Goal: Task Accomplishment & Management: Use online tool/utility

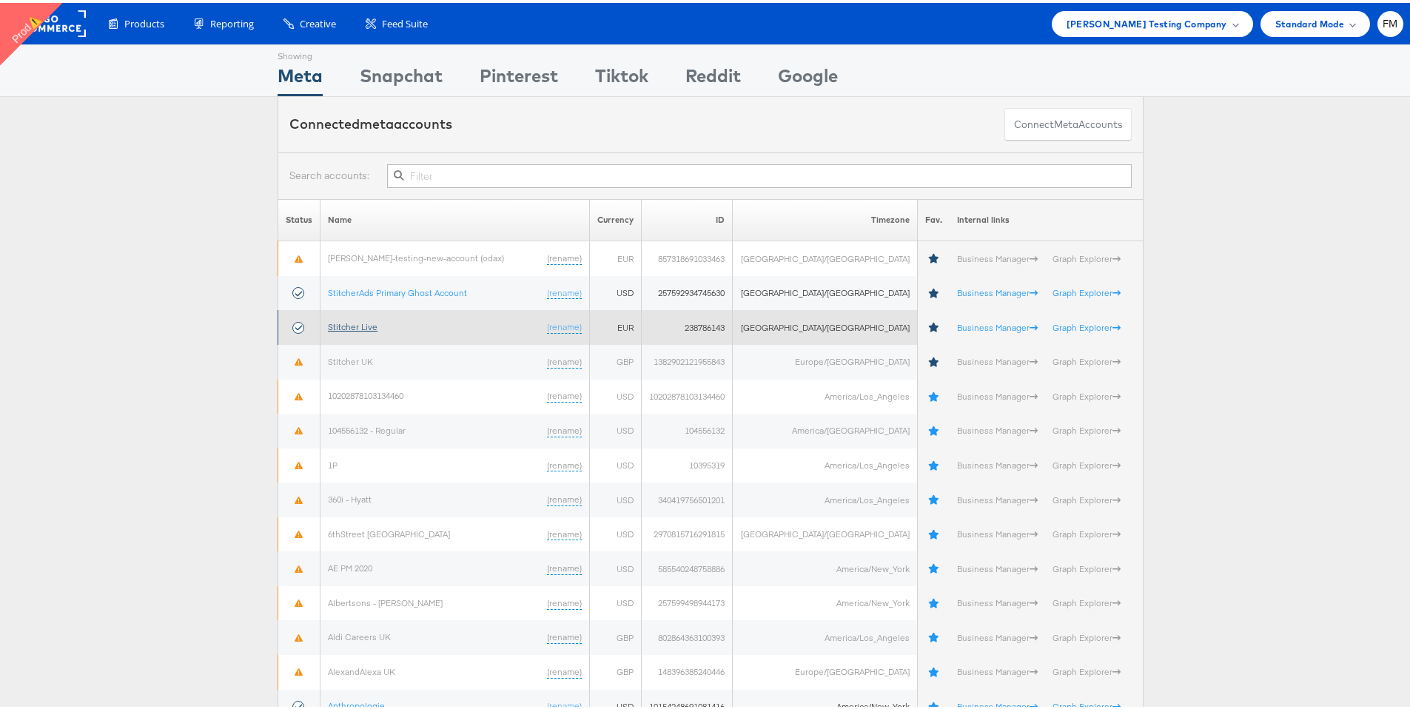
click at [358, 320] on link "Stitcher Live" at bounding box center [353, 323] width 50 height 11
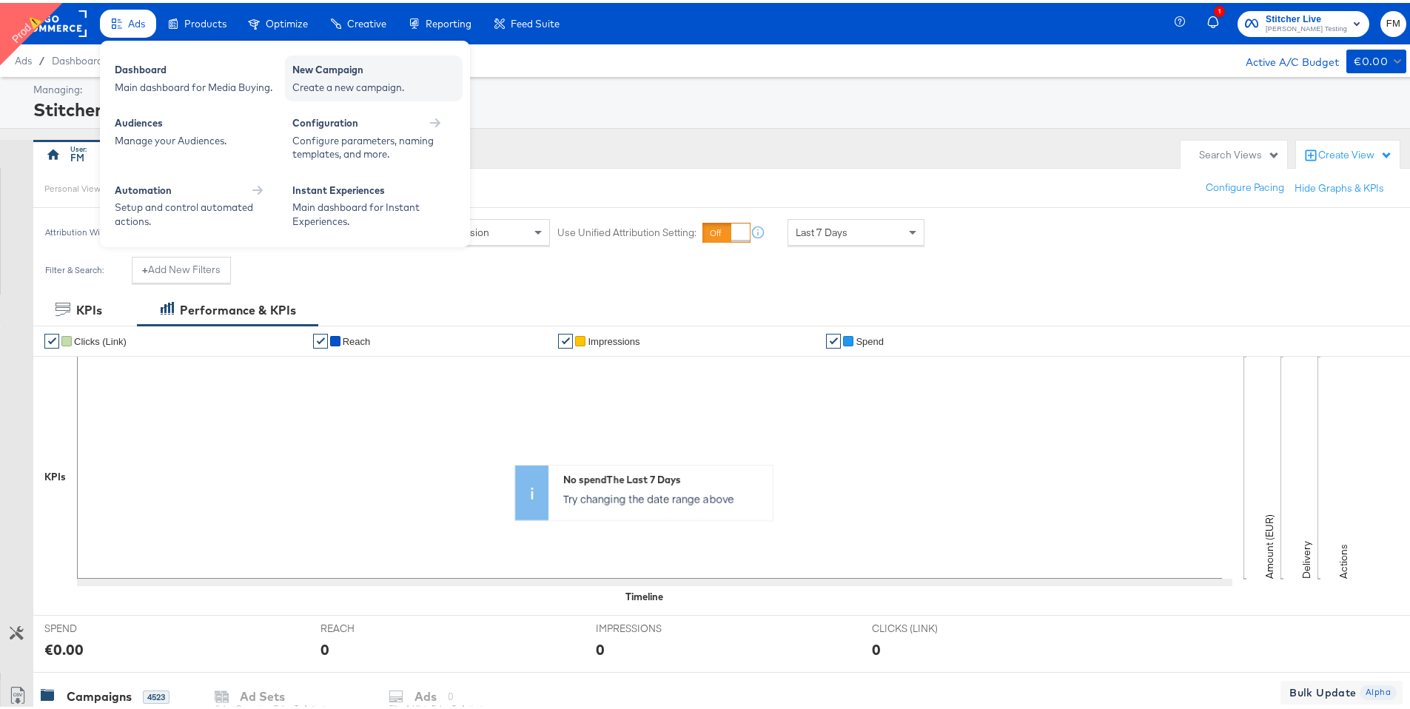
click at [372, 73] on div "New Campaign" at bounding box center [373, 69] width 163 height 18
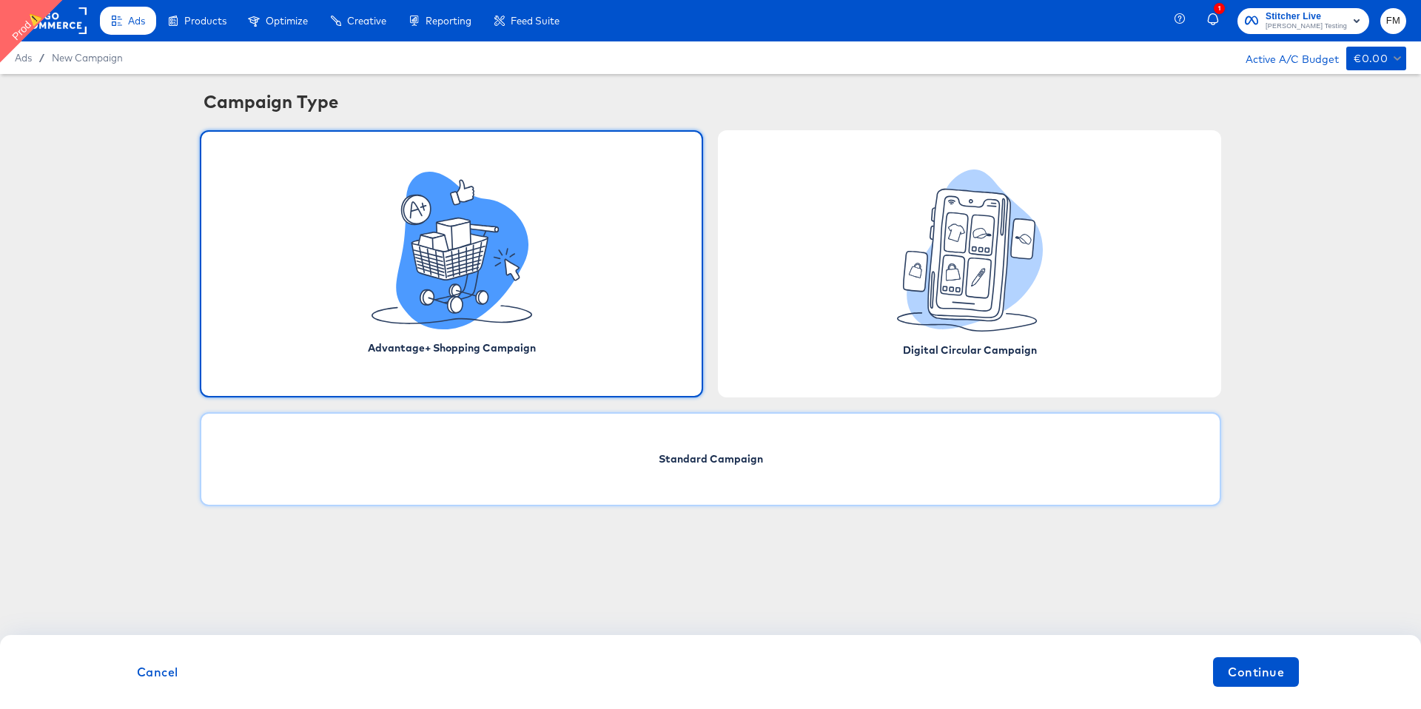
click at [712, 485] on div "Standard Campaign" at bounding box center [710, 459] width 1021 height 94
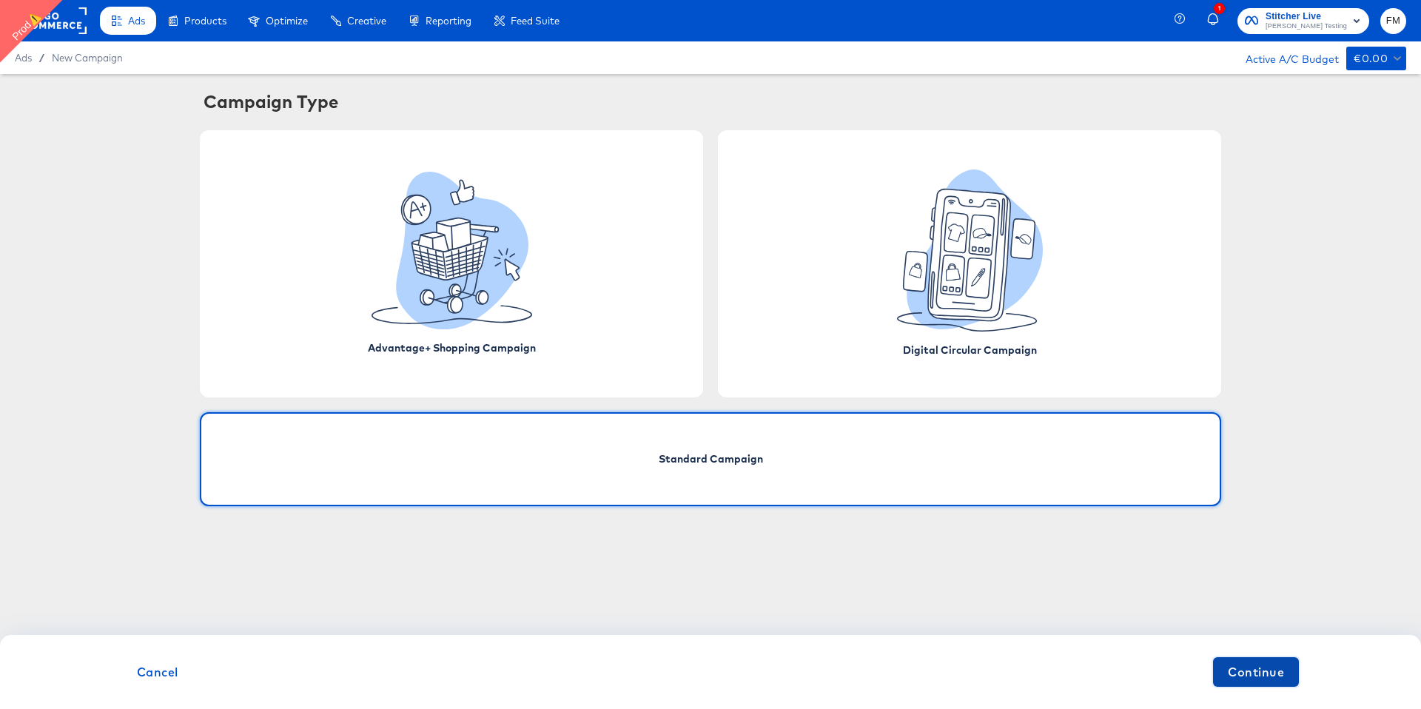
click at [1275, 671] on span "Continue" at bounding box center [1256, 672] width 56 height 21
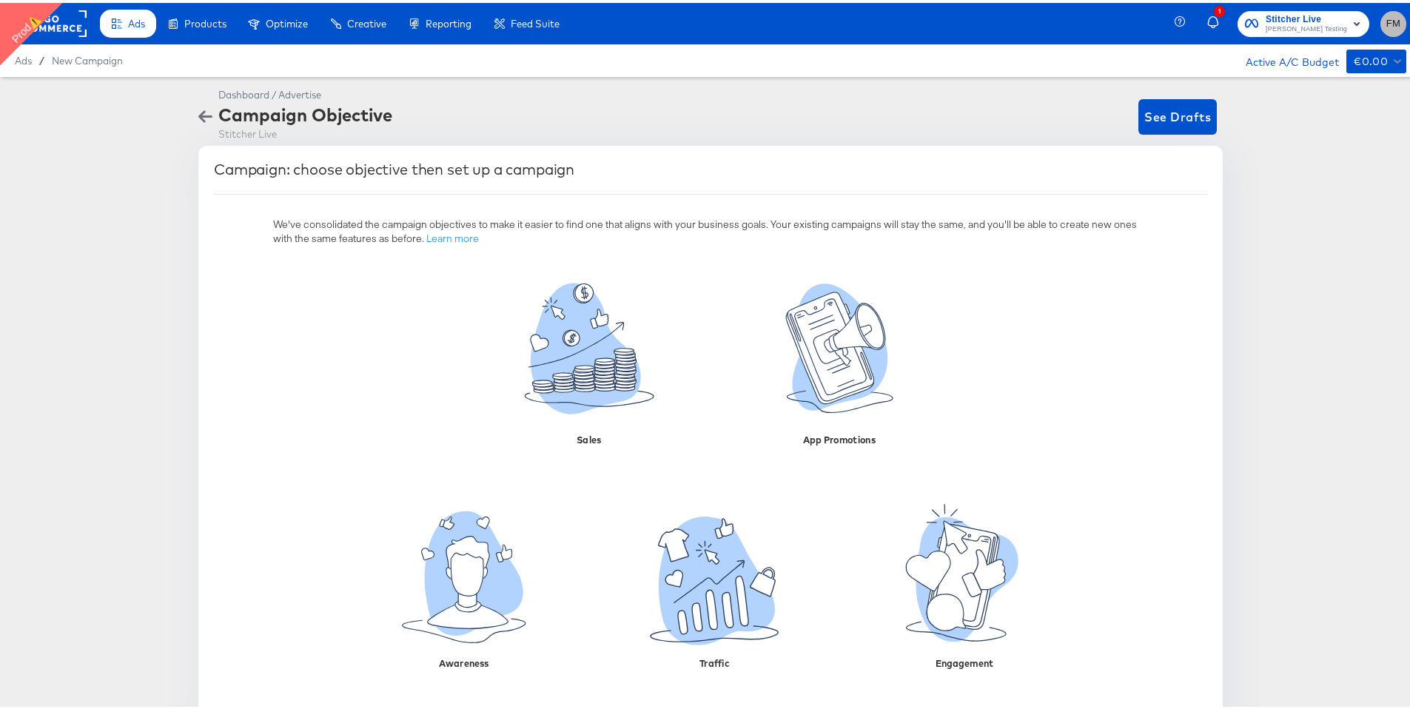
click at [1386, 18] on span "FM" at bounding box center [1393, 21] width 14 height 17
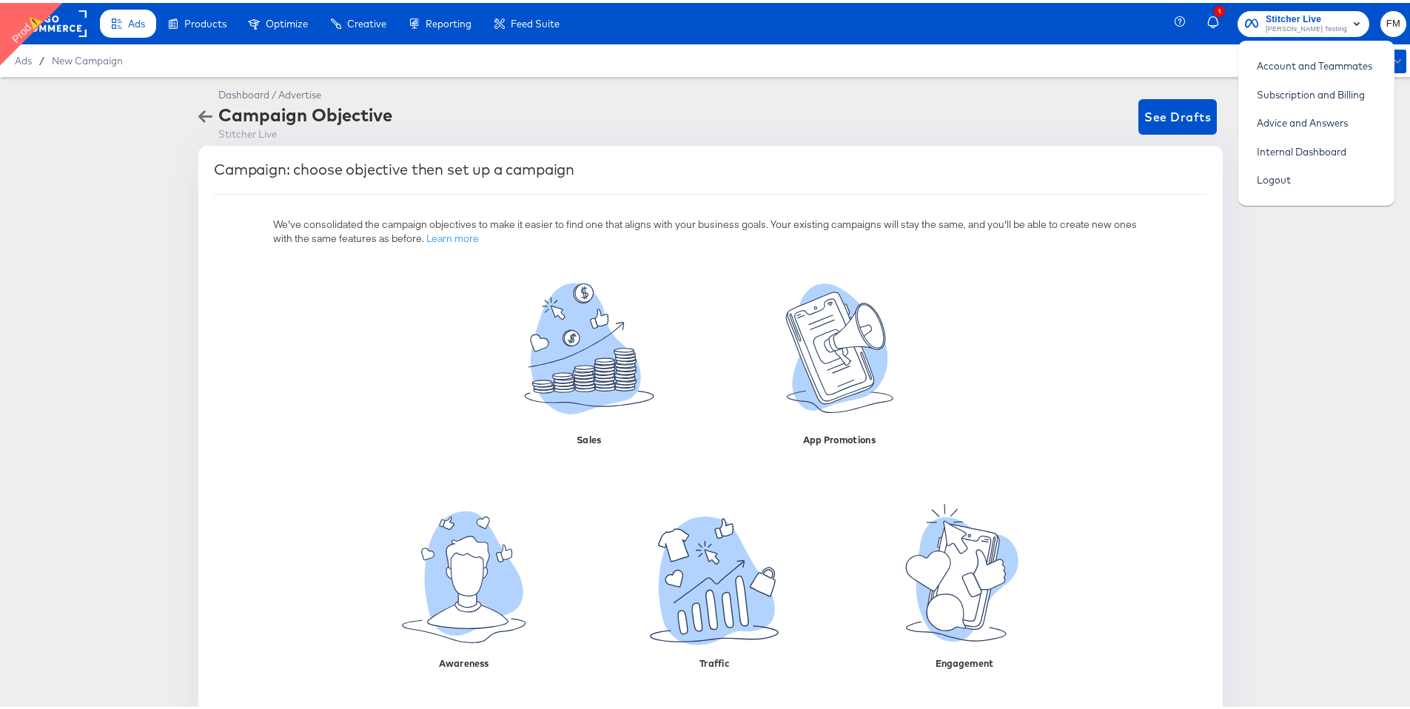
scroll to position [38, 0]
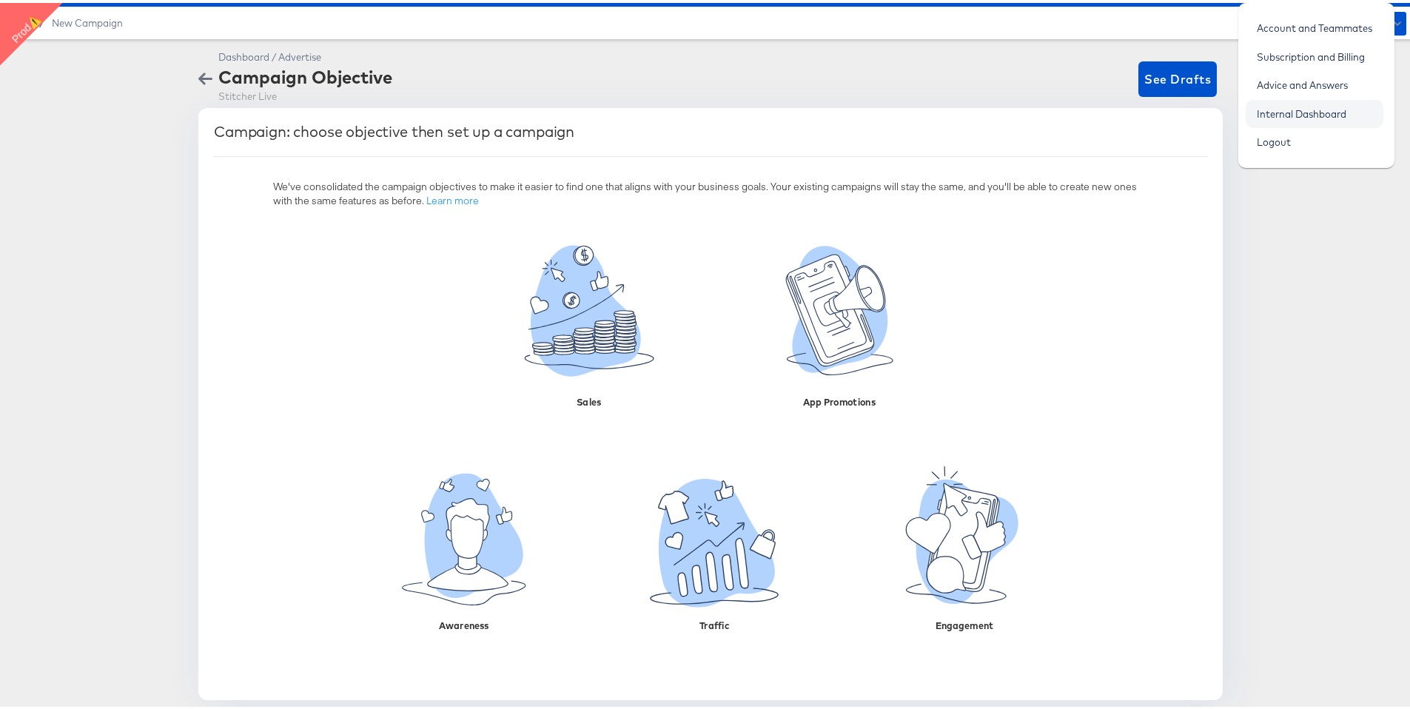
click at [1337, 118] on link "Internal Dashboard" at bounding box center [1302, 111] width 112 height 27
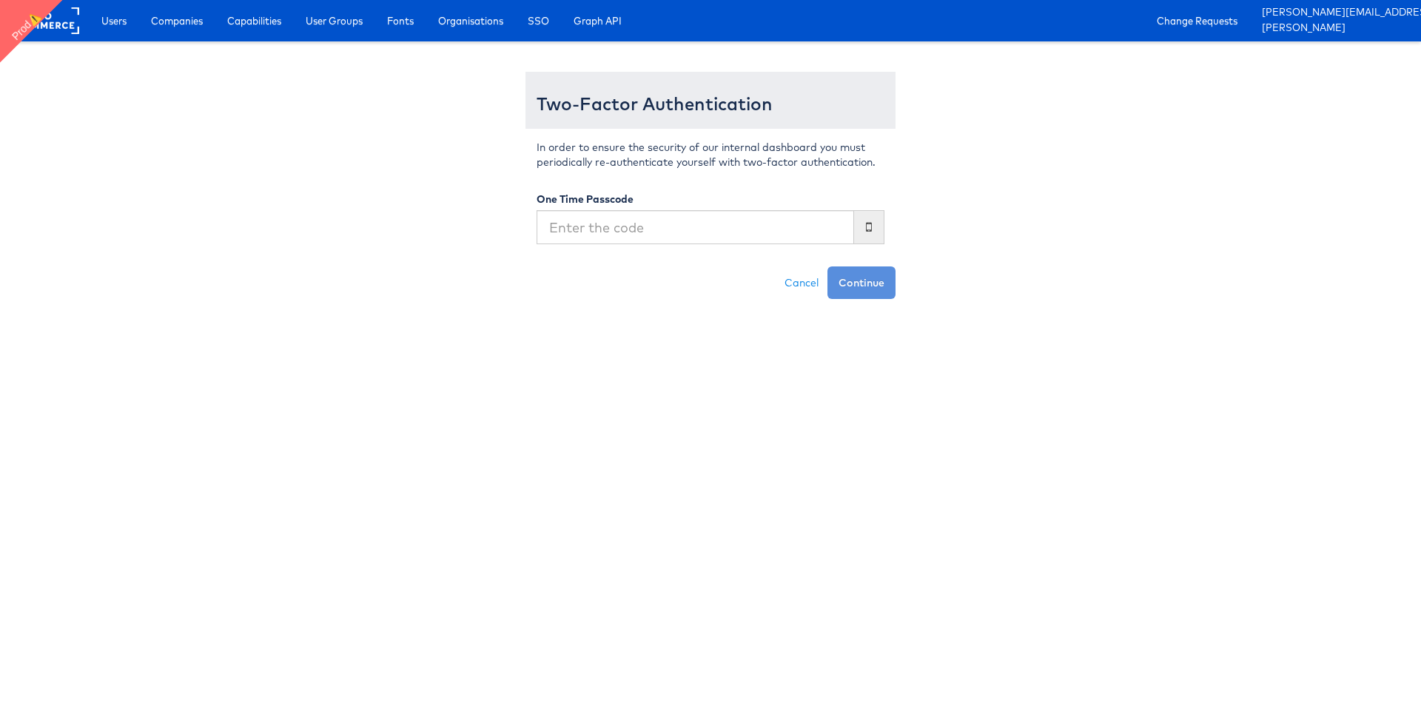
click at [681, 224] on input "text" at bounding box center [696, 227] width 318 height 34
type input "408828"
click at [827, 266] on button "Continue" at bounding box center [861, 282] width 68 height 33
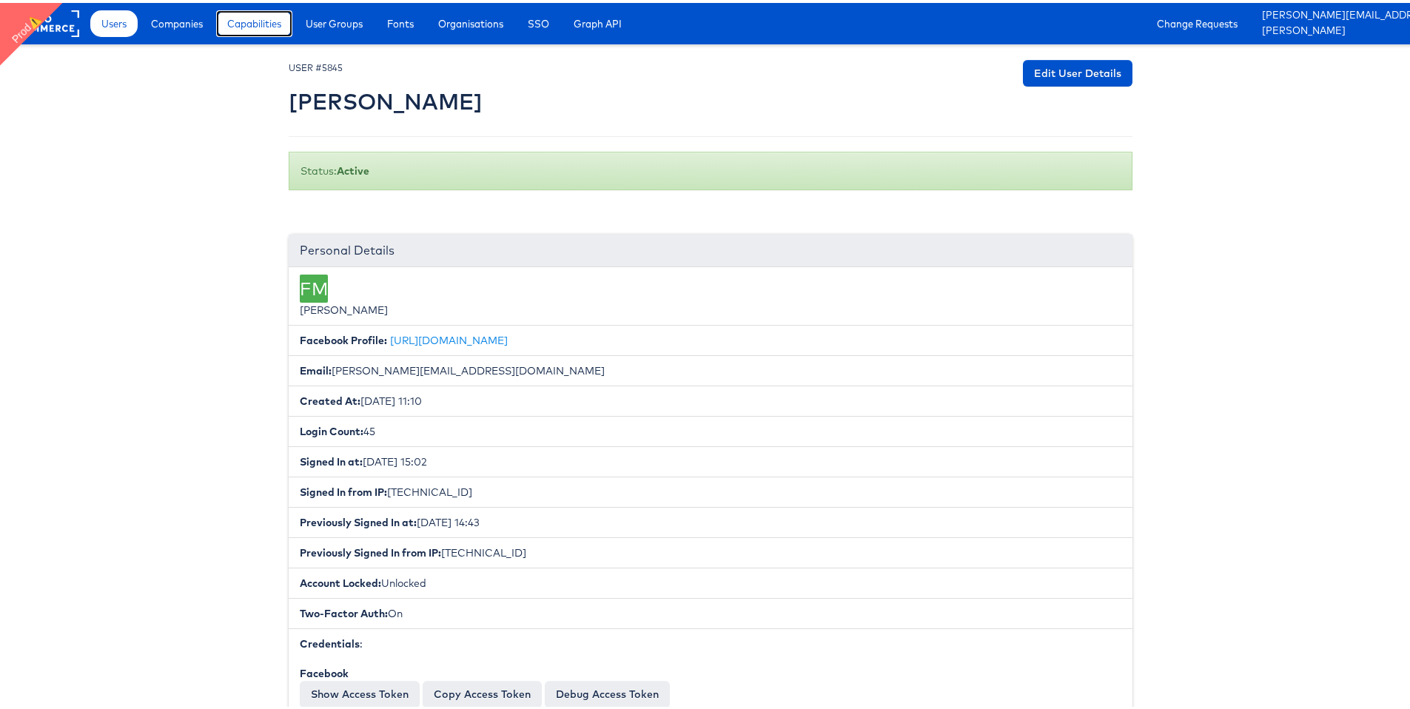
click at [250, 28] on link "Capabilities" at bounding box center [254, 20] width 76 height 27
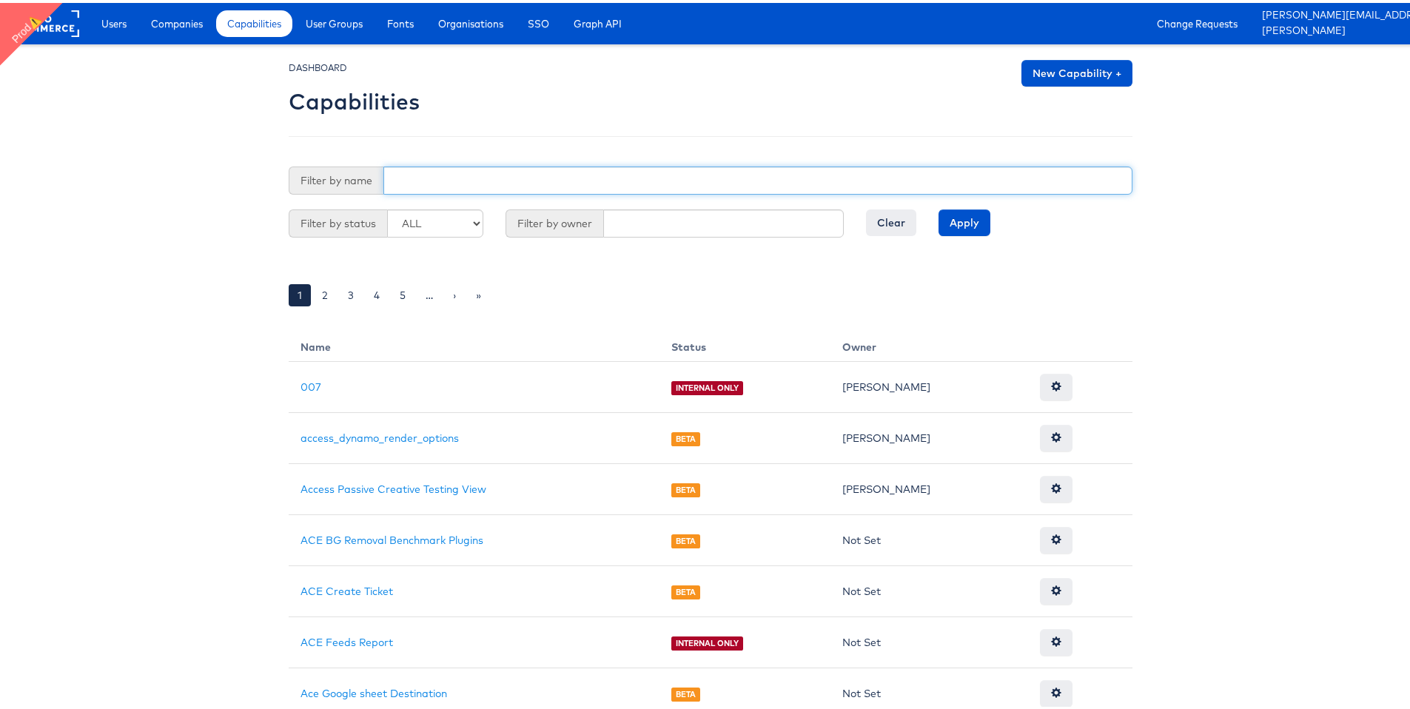
click at [487, 177] on input "text" at bounding box center [757, 178] width 749 height 28
type input "dc"
click at [938, 206] on input "Apply" at bounding box center [964, 219] width 52 height 27
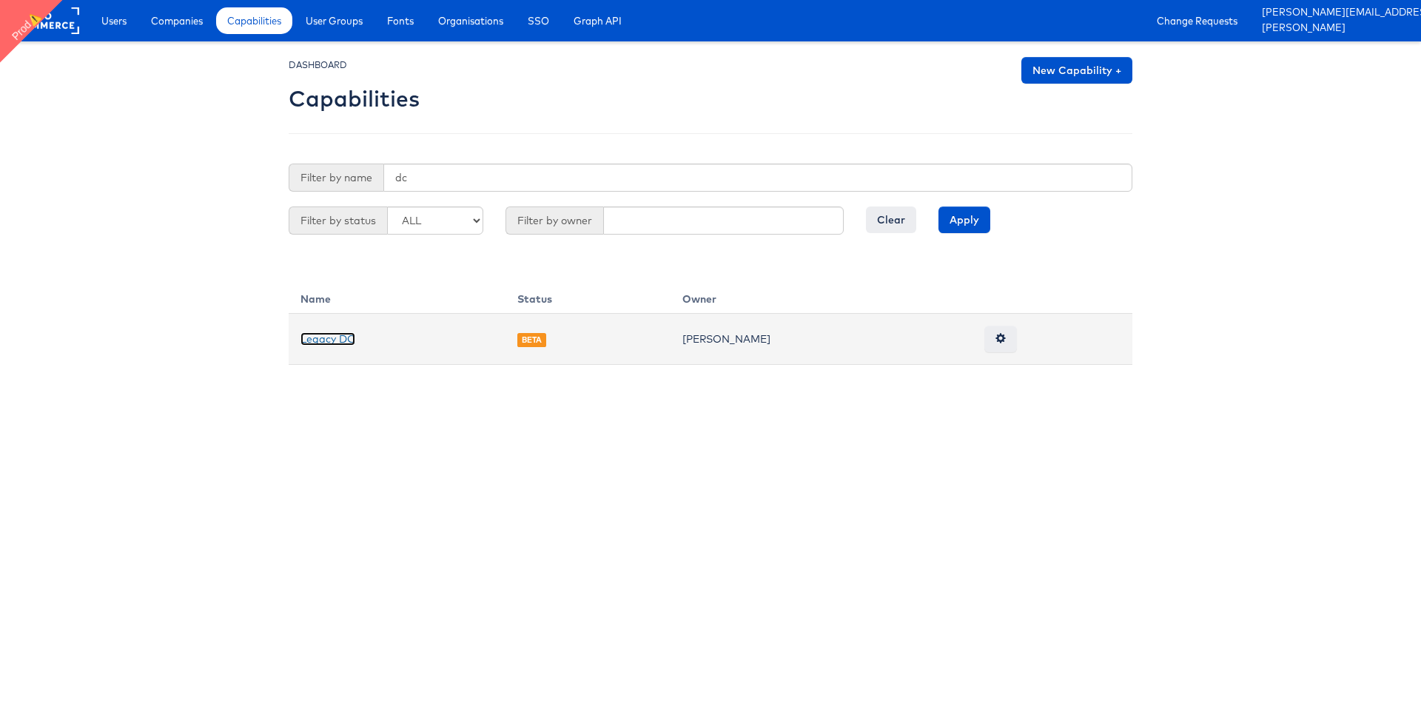
click at [319, 342] on link "Legacy DC" at bounding box center [327, 338] width 55 height 13
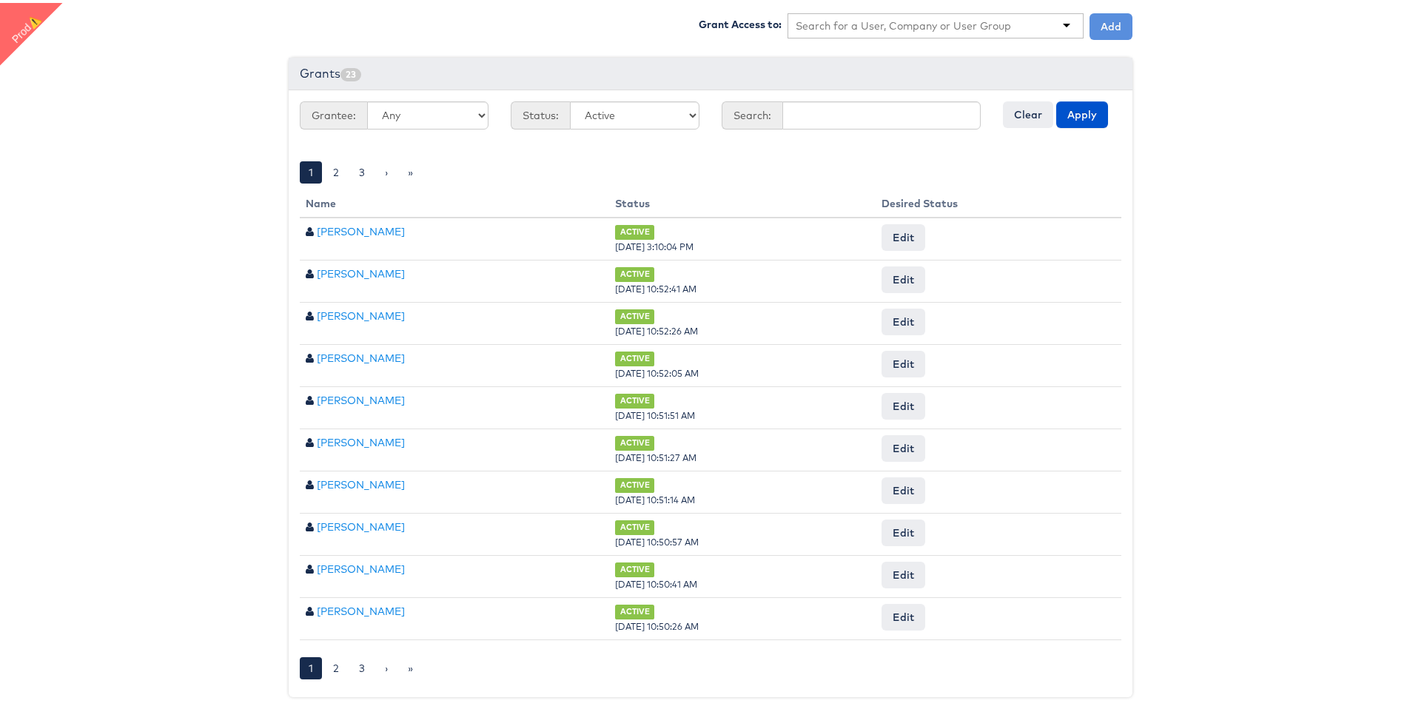
scroll to position [526, 0]
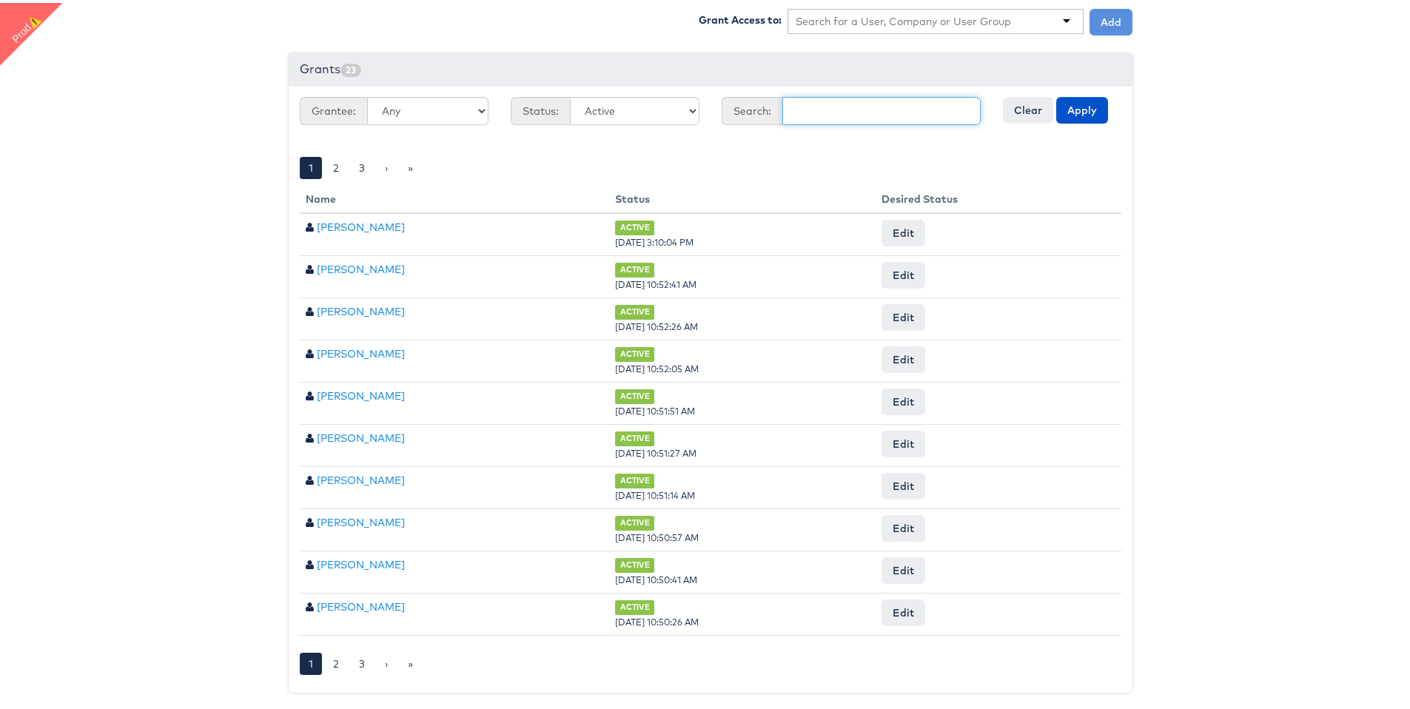
click at [905, 119] on input "text" at bounding box center [881, 108] width 198 height 28
type input "fran"
click at [1056, 94] on button "Apply" at bounding box center [1082, 107] width 52 height 27
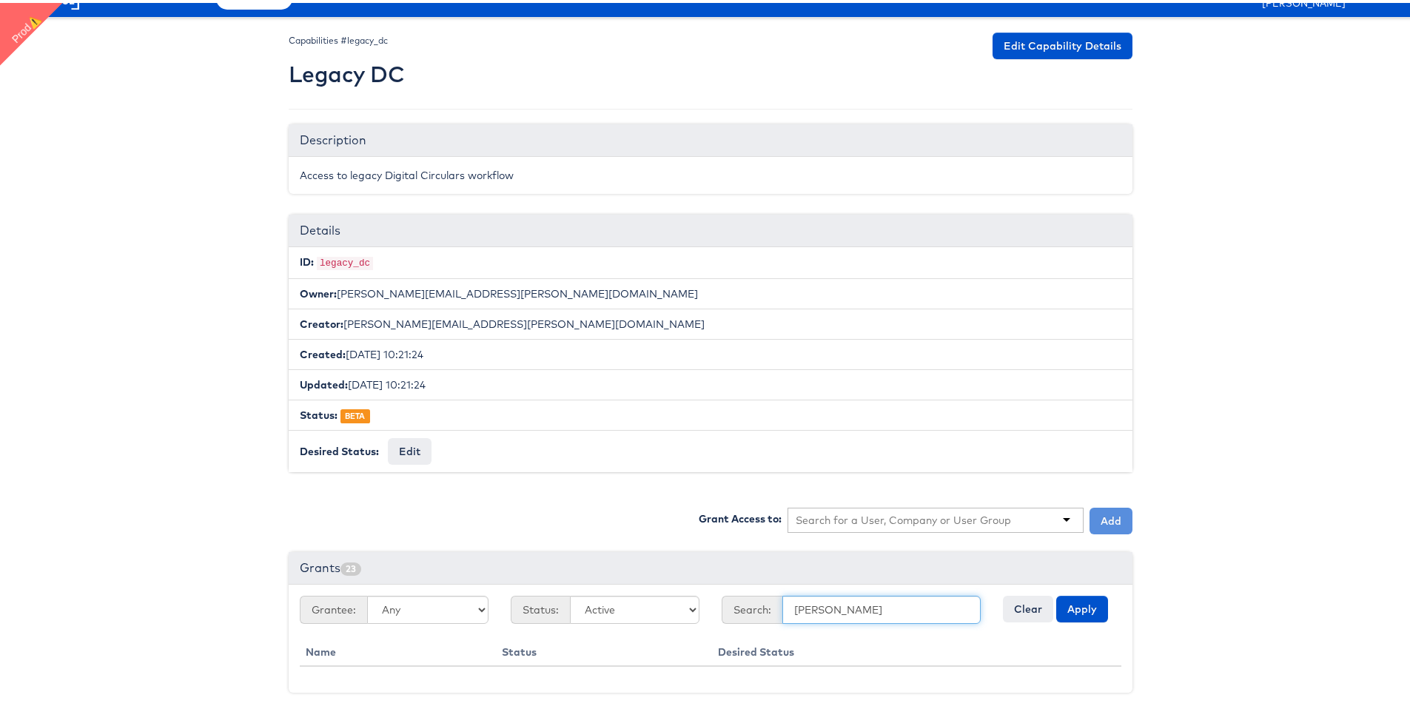
click at [816, 602] on input "fran" at bounding box center [881, 607] width 198 height 28
click at [306, 582] on div "Grantee: Any Users Companies User Groups Status: Any Active Pending Denied Revo…" at bounding box center [711, 636] width 844 height 108
click at [1082, 597] on button "Apply" at bounding box center [1082, 606] width 52 height 27
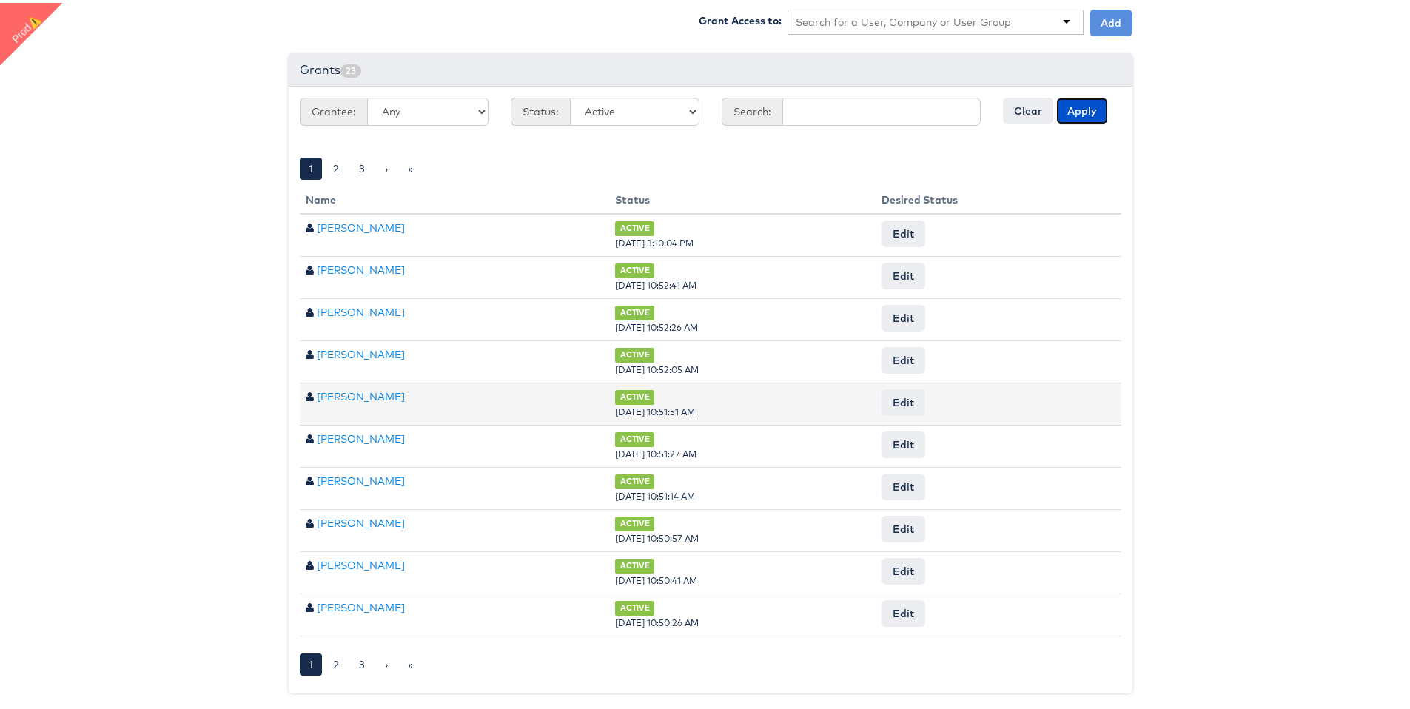
scroll to position [526, 0]
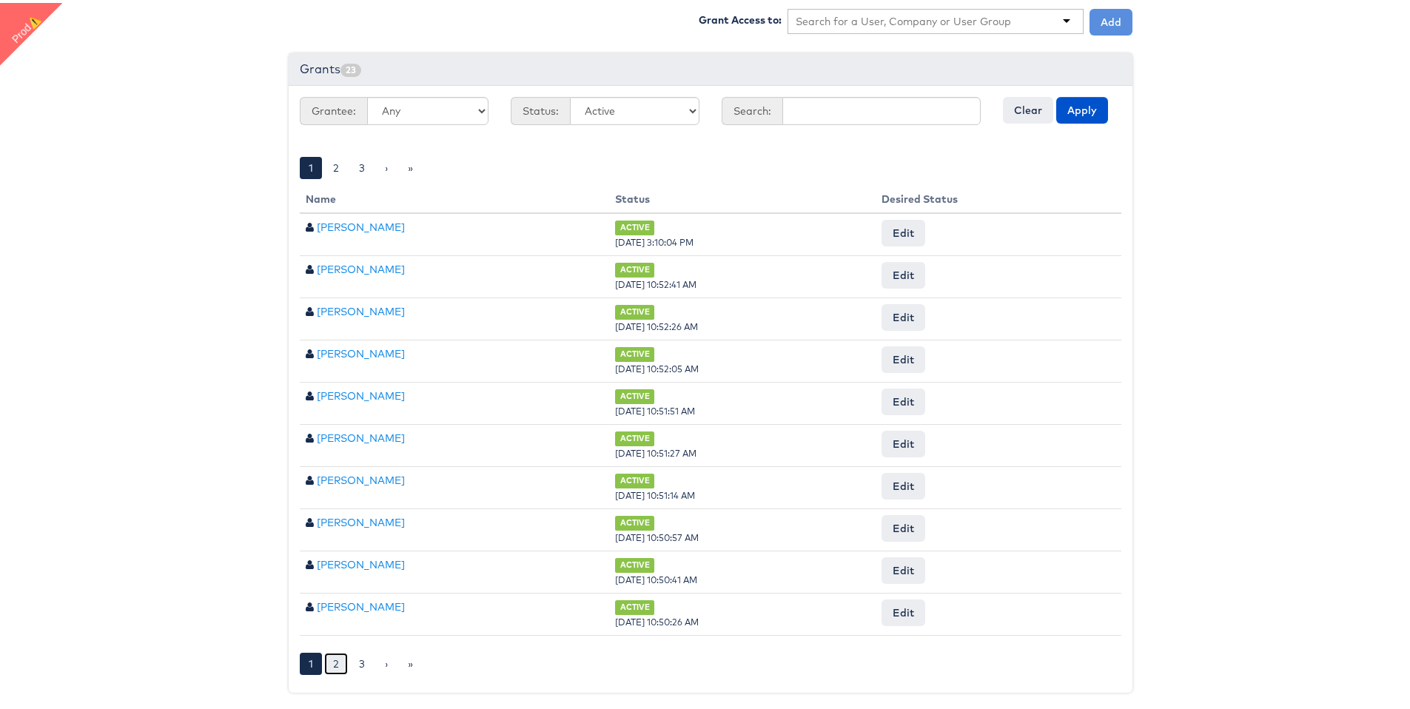
click at [336, 651] on link "2" at bounding box center [336, 661] width 24 height 22
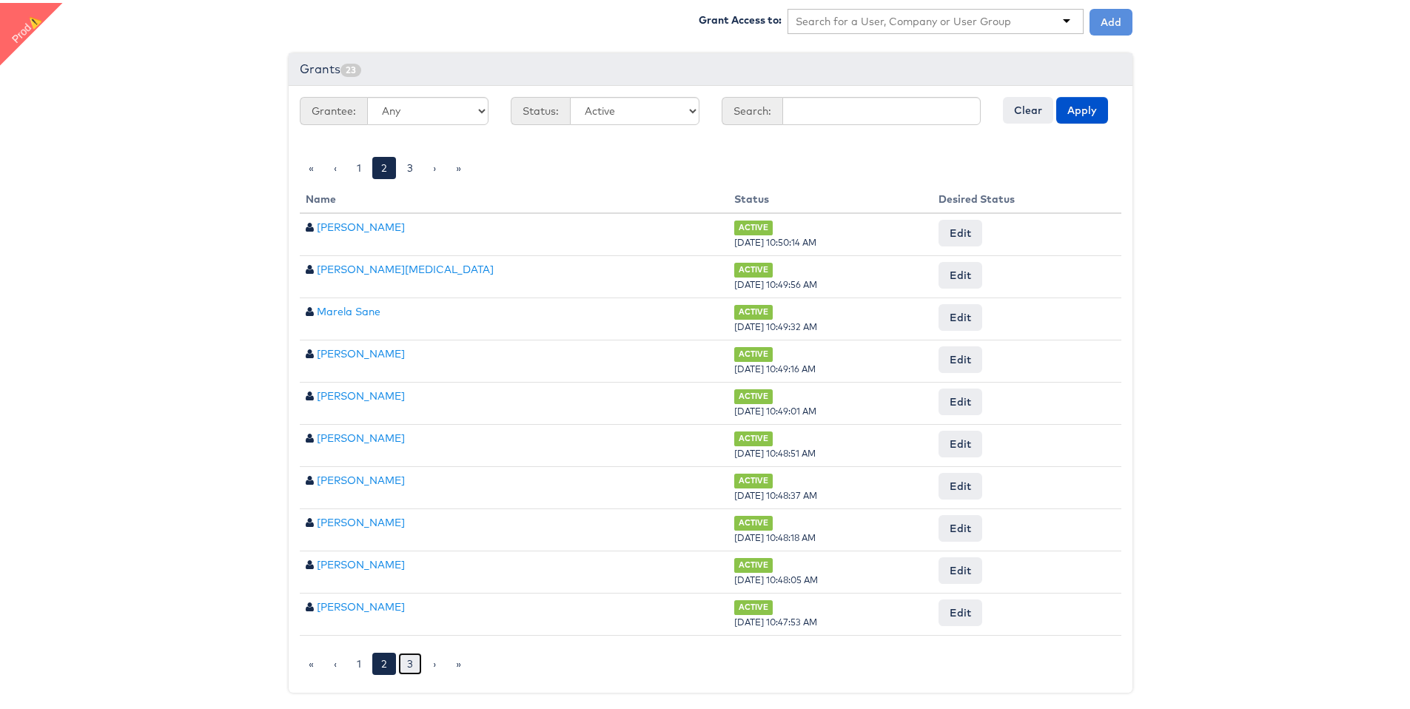
click at [398, 657] on link "3" at bounding box center [410, 661] width 24 height 22
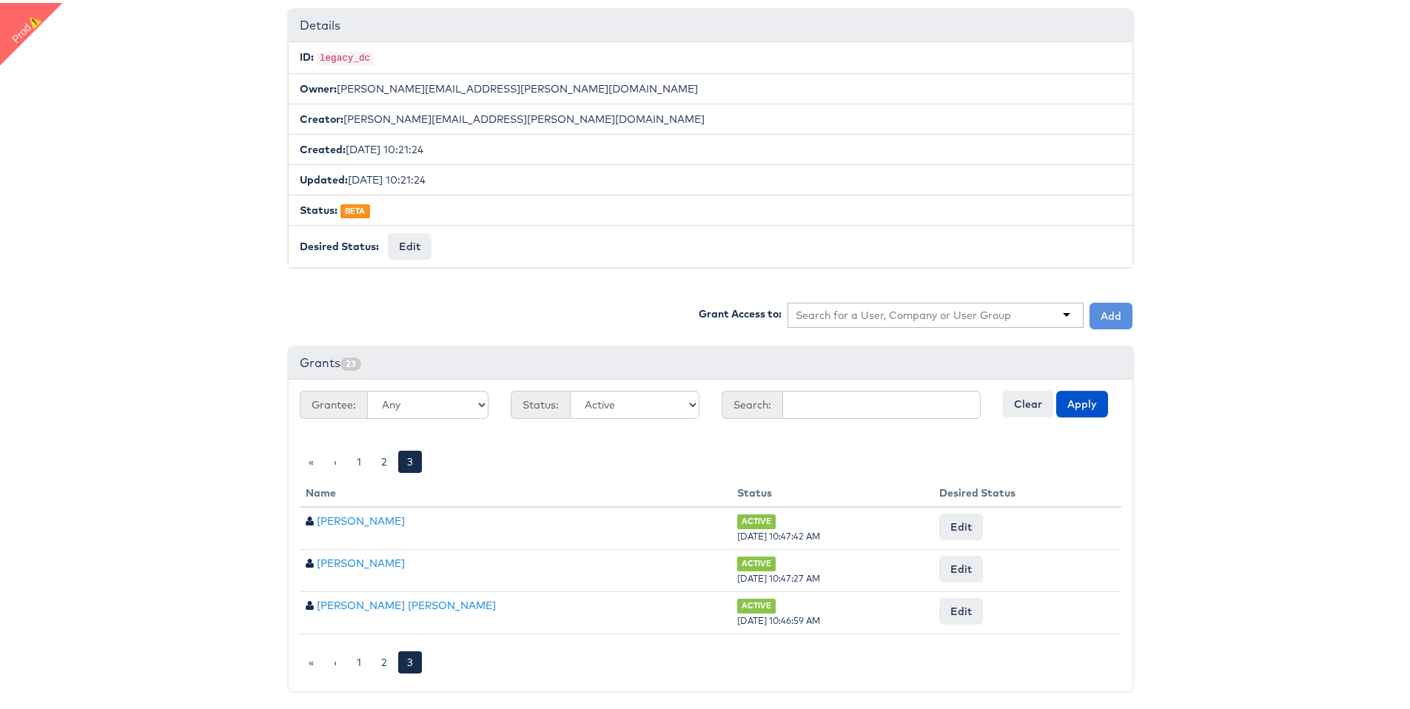
scroll to position [231, 0]
click at [348, 662] on link "1" at bounding box center [359, 661] width 22 height 22
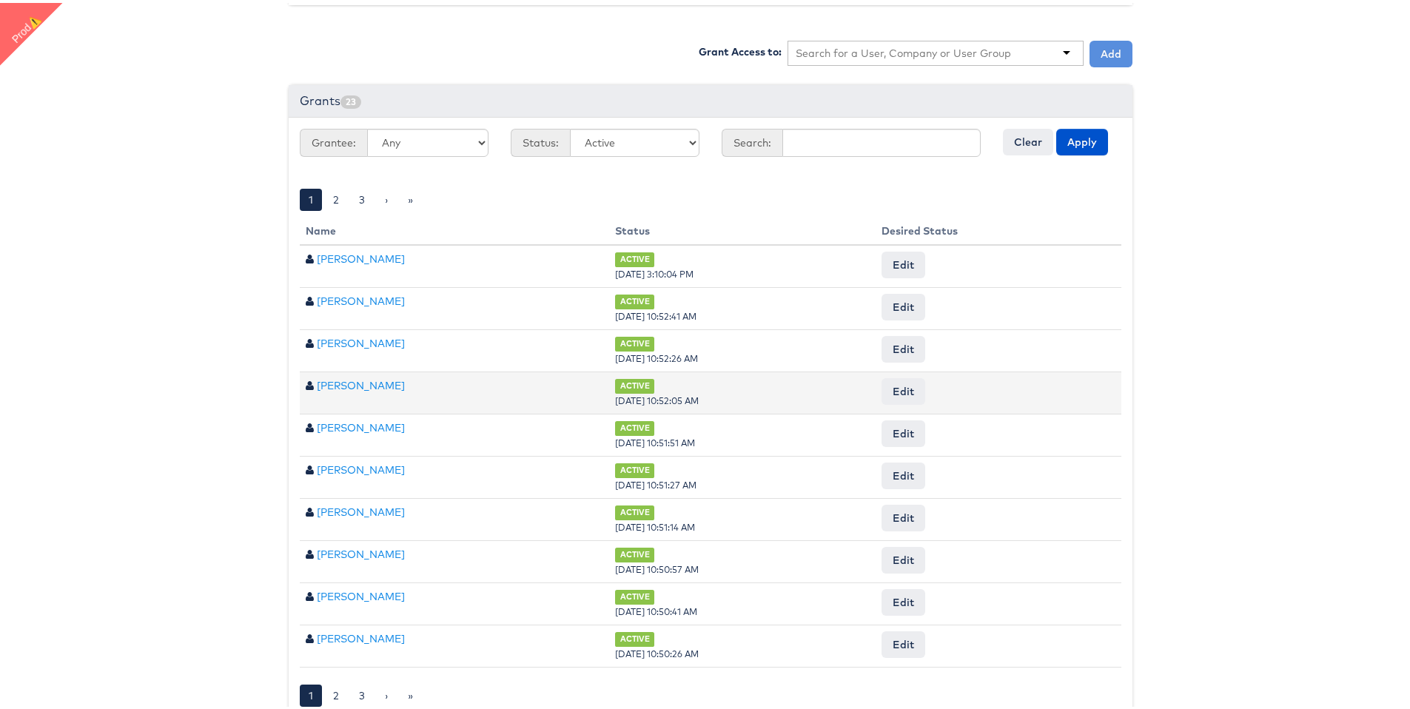
scroll to position [526, 0]
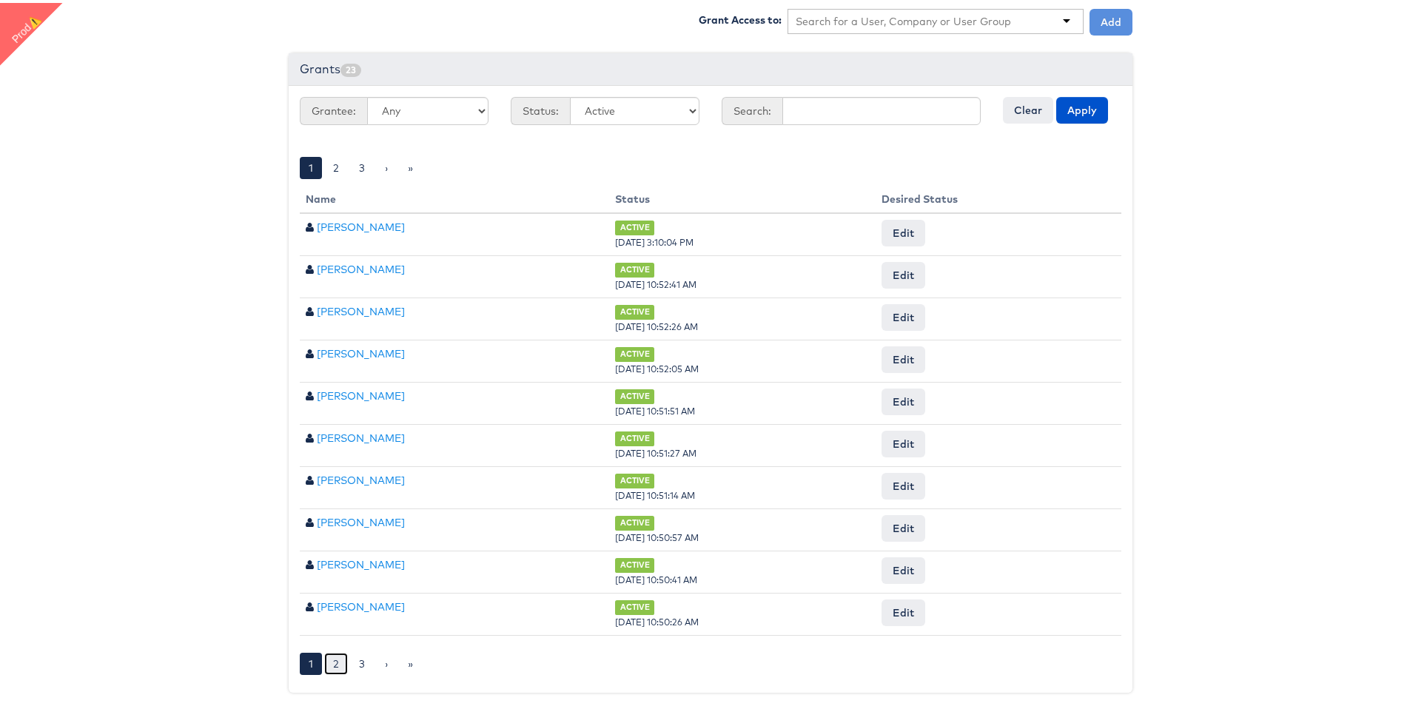
click at [332, 659] on link "2" at bounding box center [336, 661] width 24 height 22
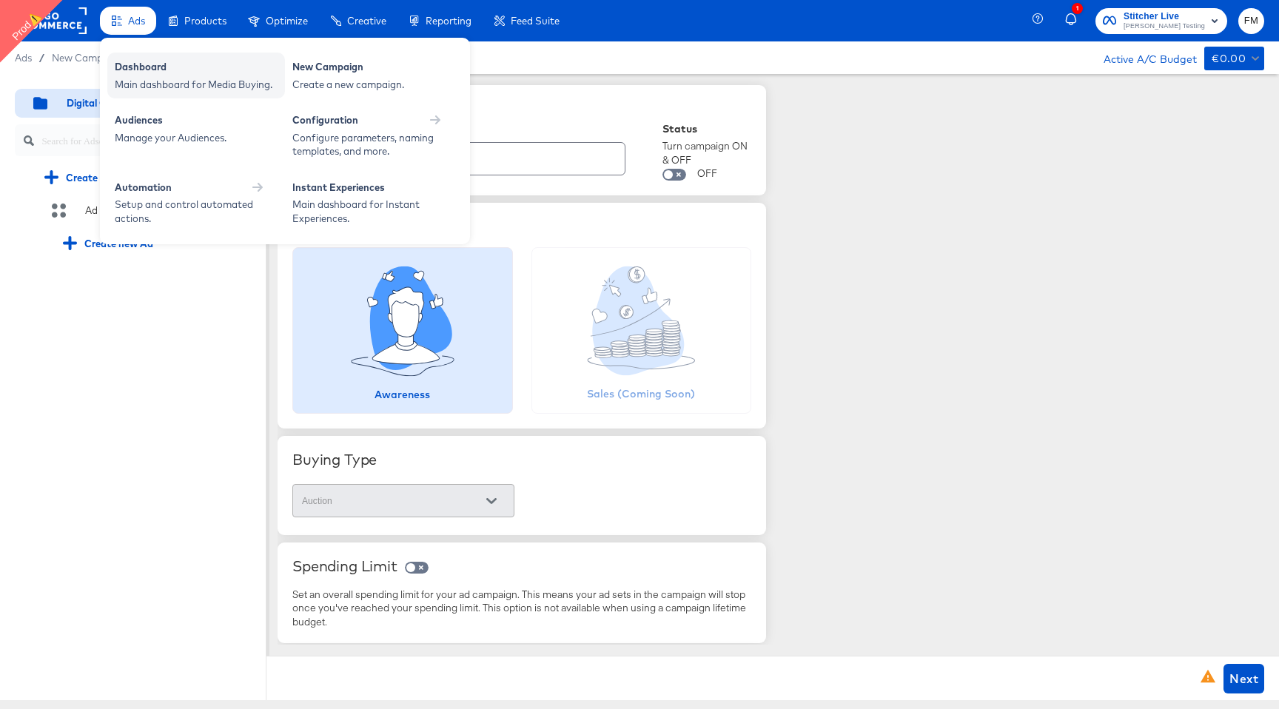
click at [138, 53] on div "Dashboard Main dashboard for Media Buying." at bounding box center [196, 76] width 178 height 46
